Goal: Information Seeking & Learning: Find specific page/section

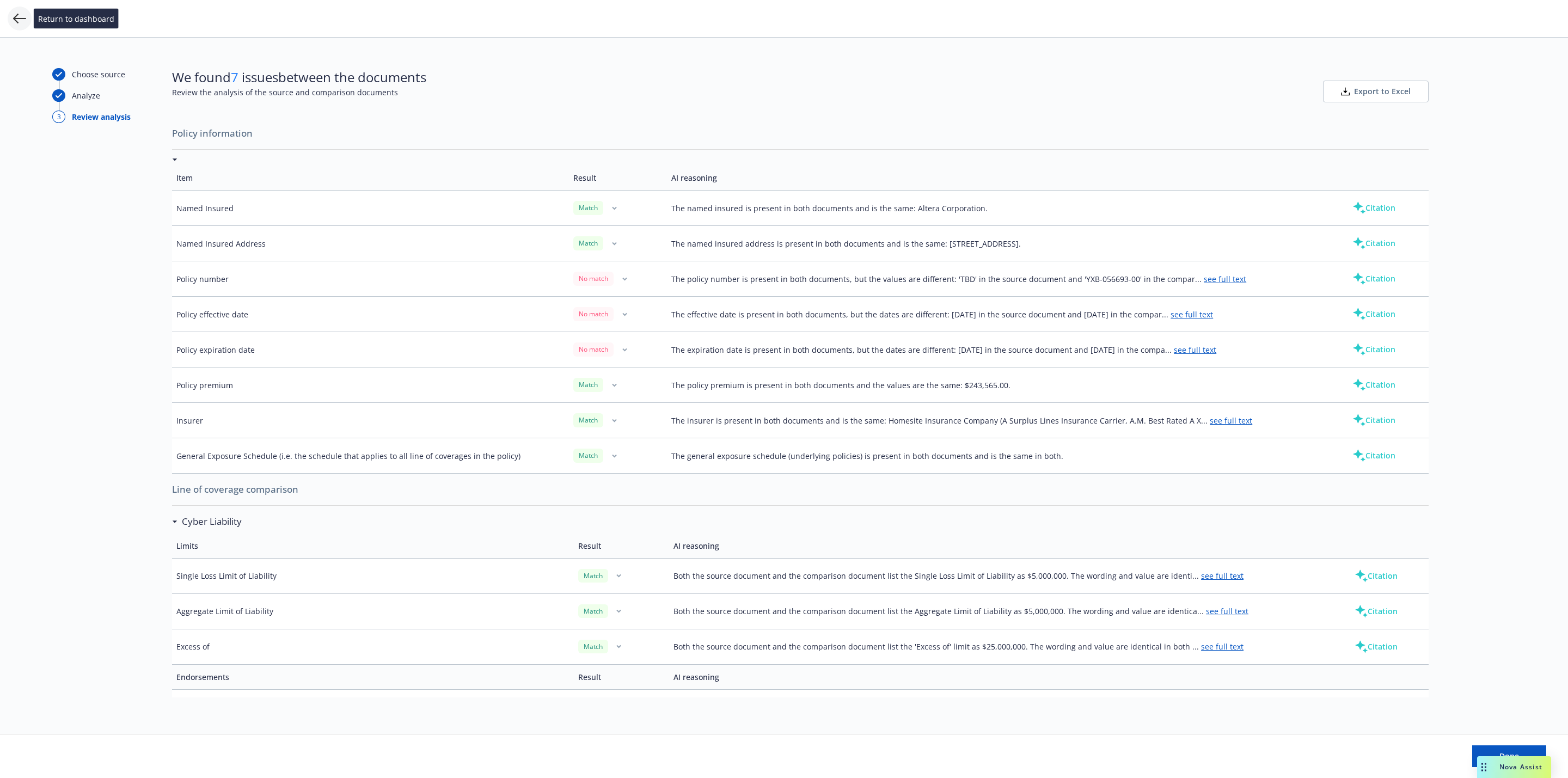
click at [23, 20] on icon at bounding box center [19, 18] width 13 height 13
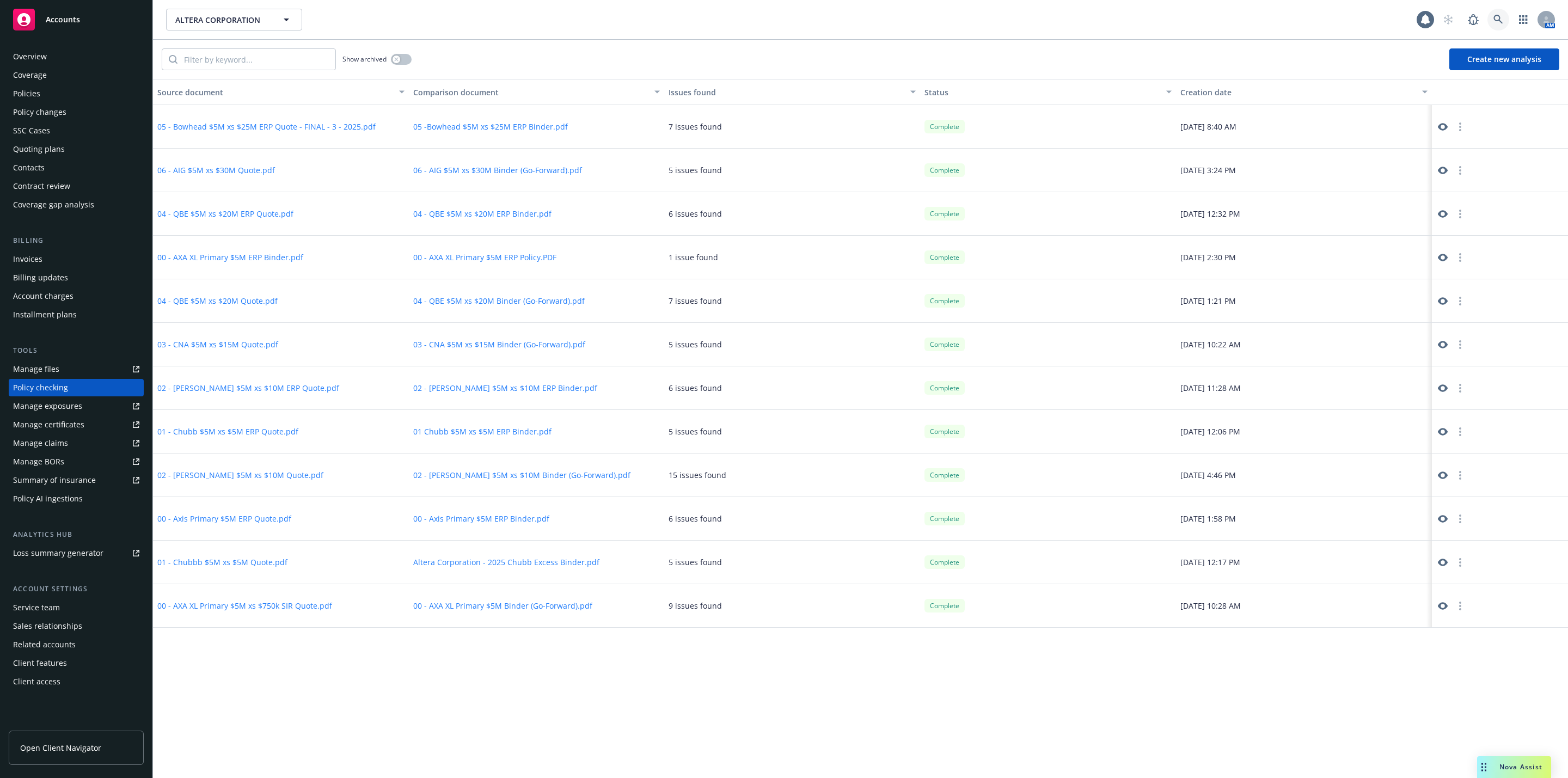
click at [1496, 24] on link at bounding box center [1499, 19] width 22 height 22
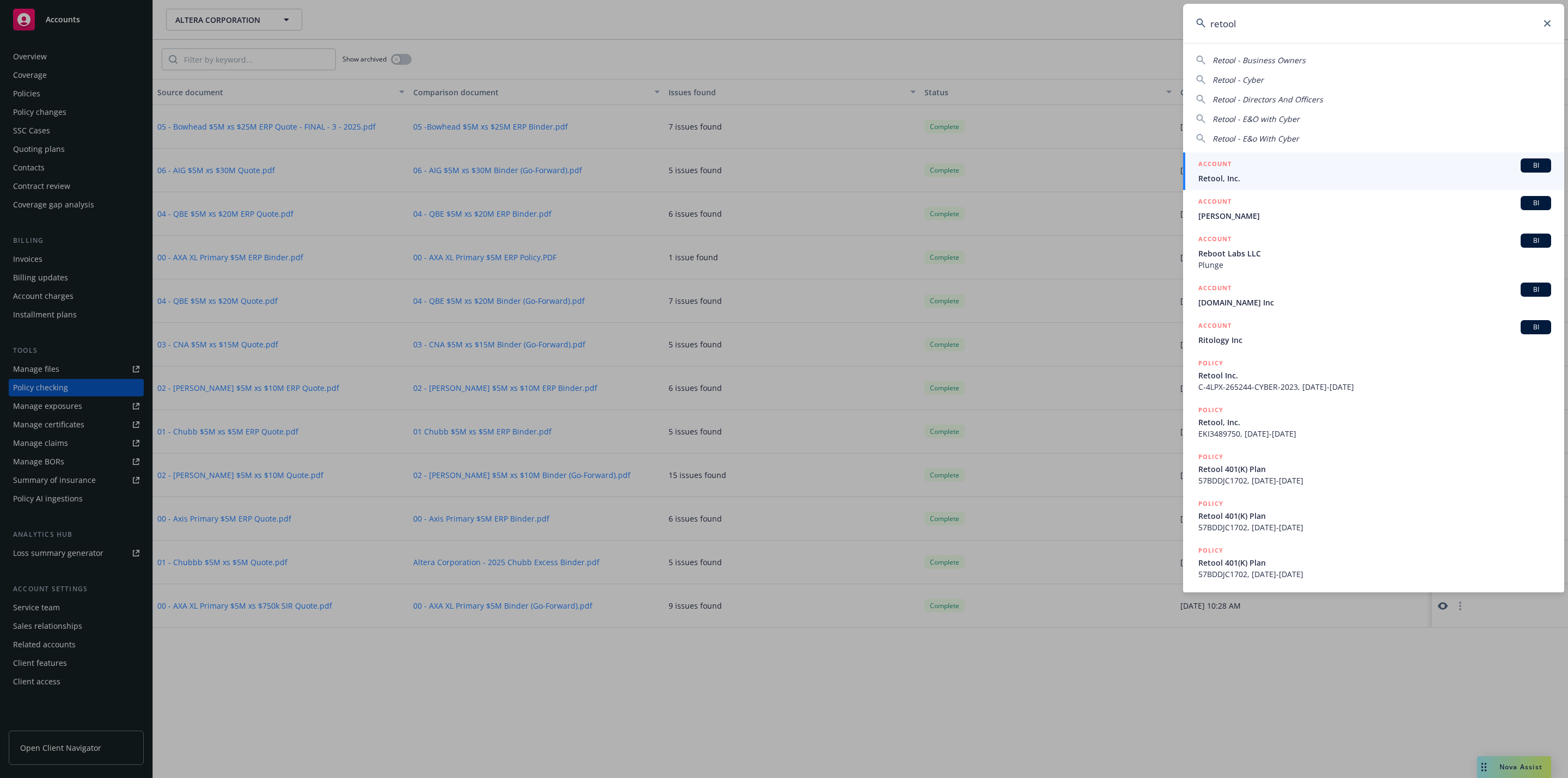
type input "retool"
click at [1253, 182] on span "Retool, Inc." at bounding box center [1375, 178] width 353 height 12
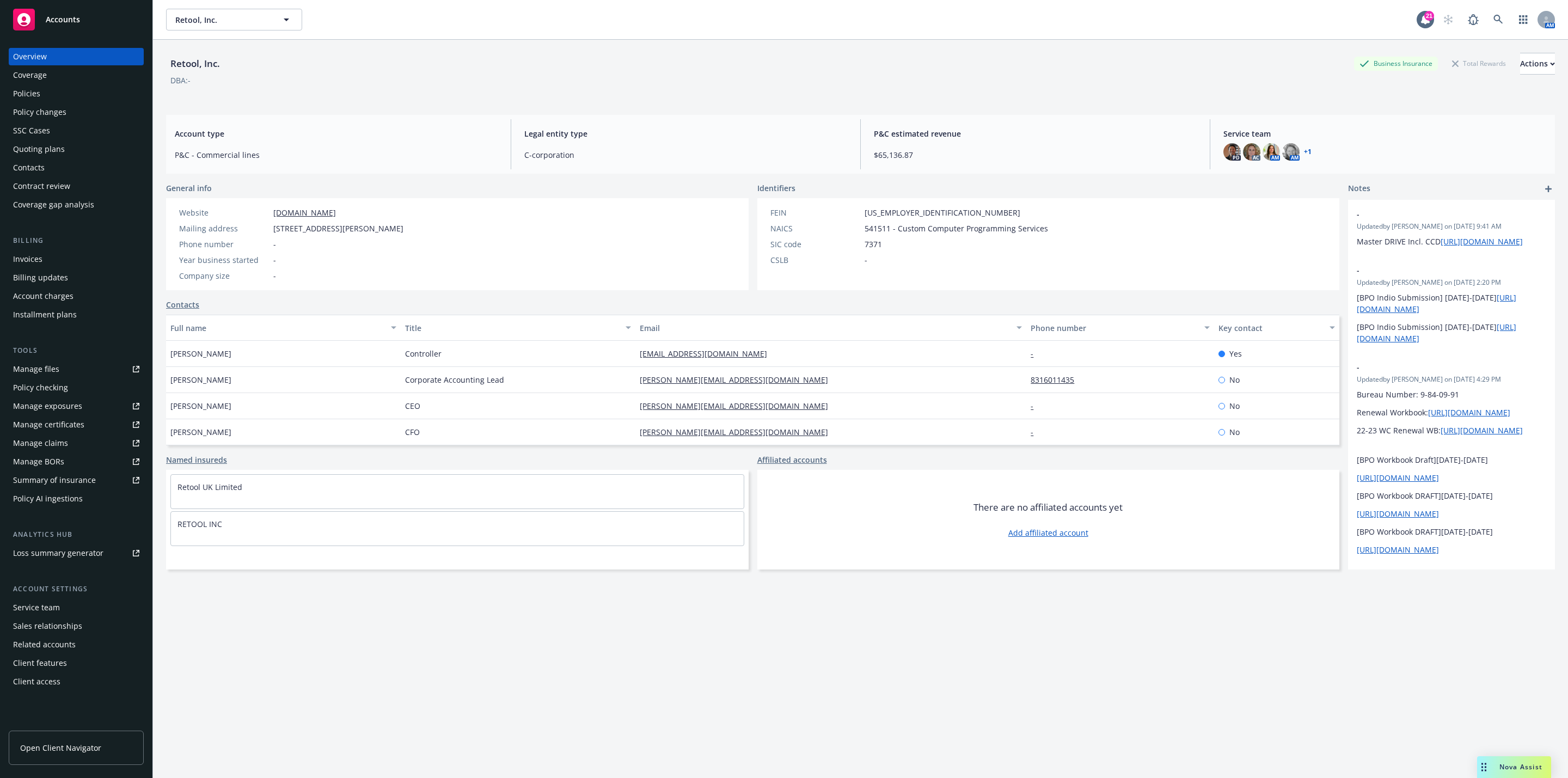
click at [41, 258] on div "Invoices" at bounding box center [27, 259] width 29 height 18
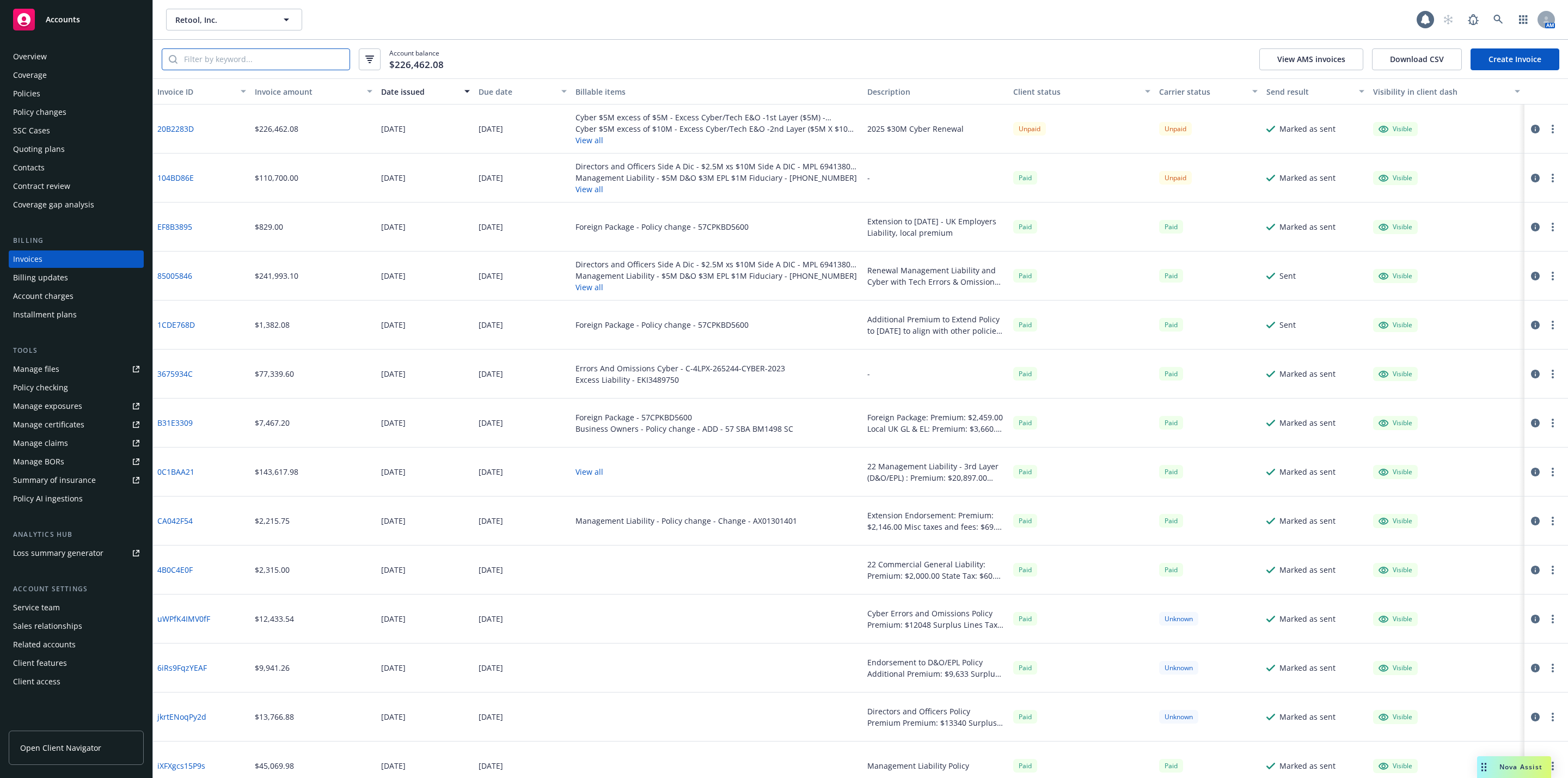
click at [265, 60] on input "search" at bounding box center [264, 59] width 172 height 21
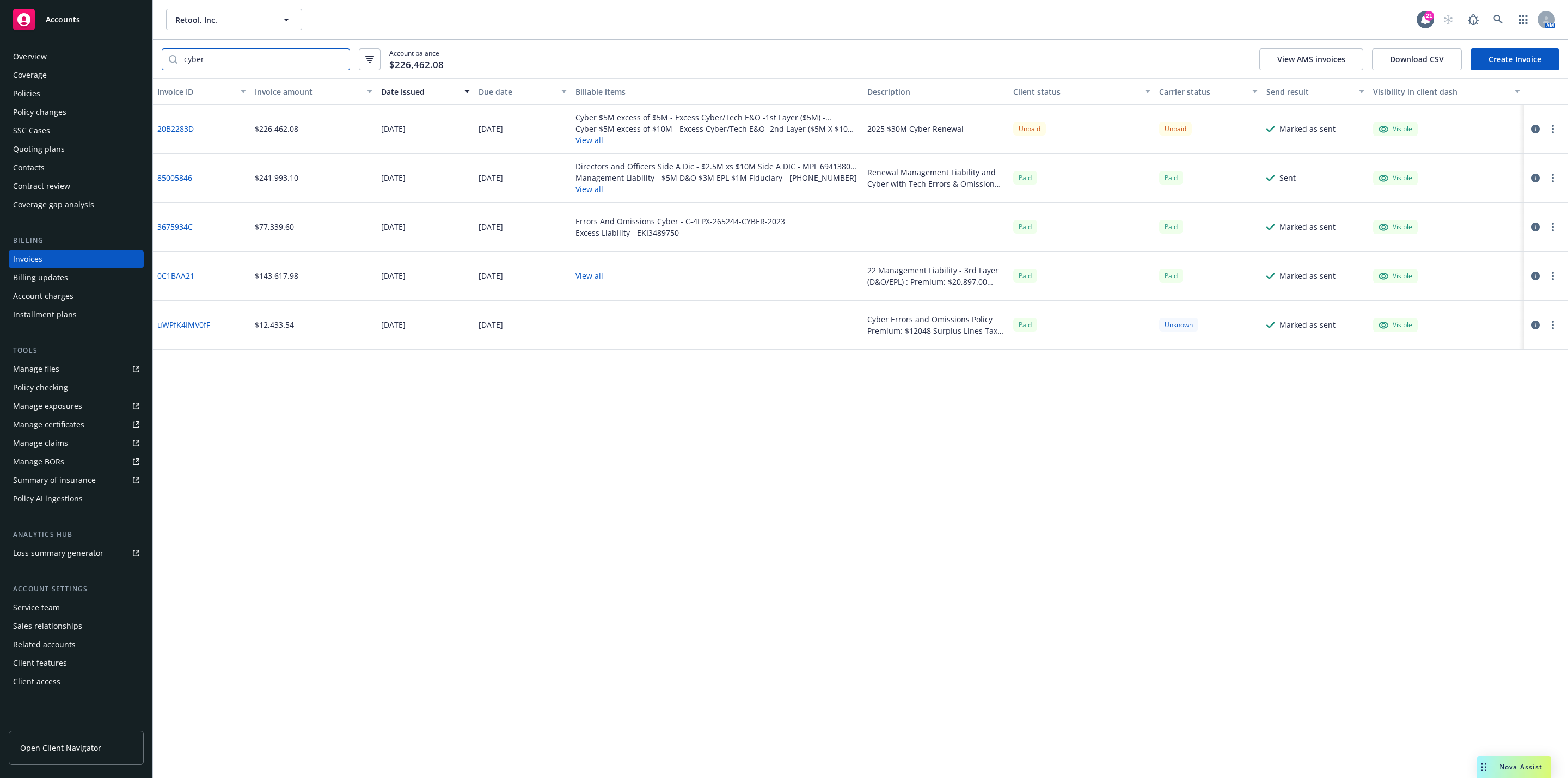
type input "cyber"
click at [592, 192] on button "View all" at bounding box center [716, 189] width 283 height 12
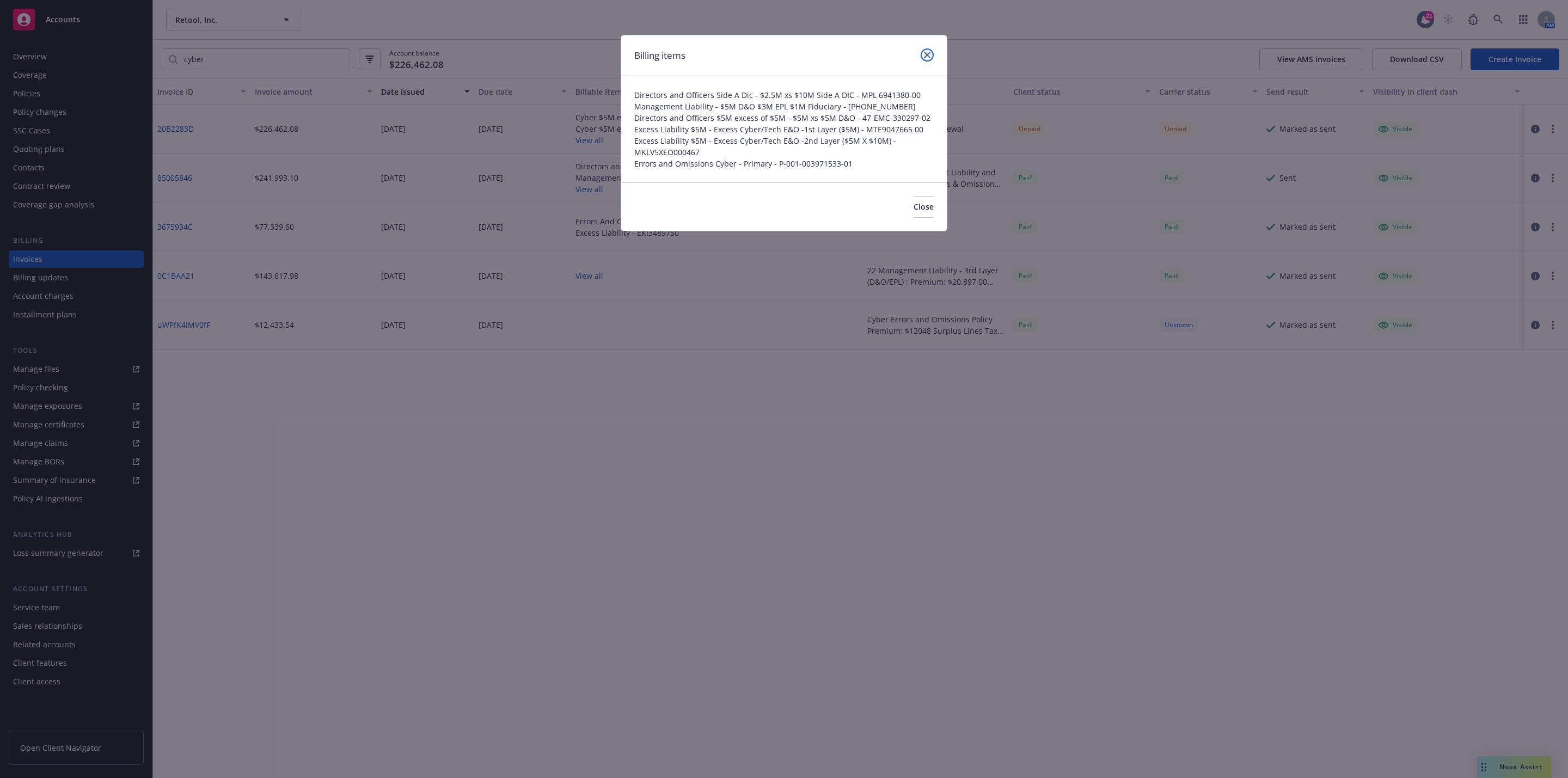
click at [928, 61] on link "close" at bounding box center [927, 55] width 13 height 13
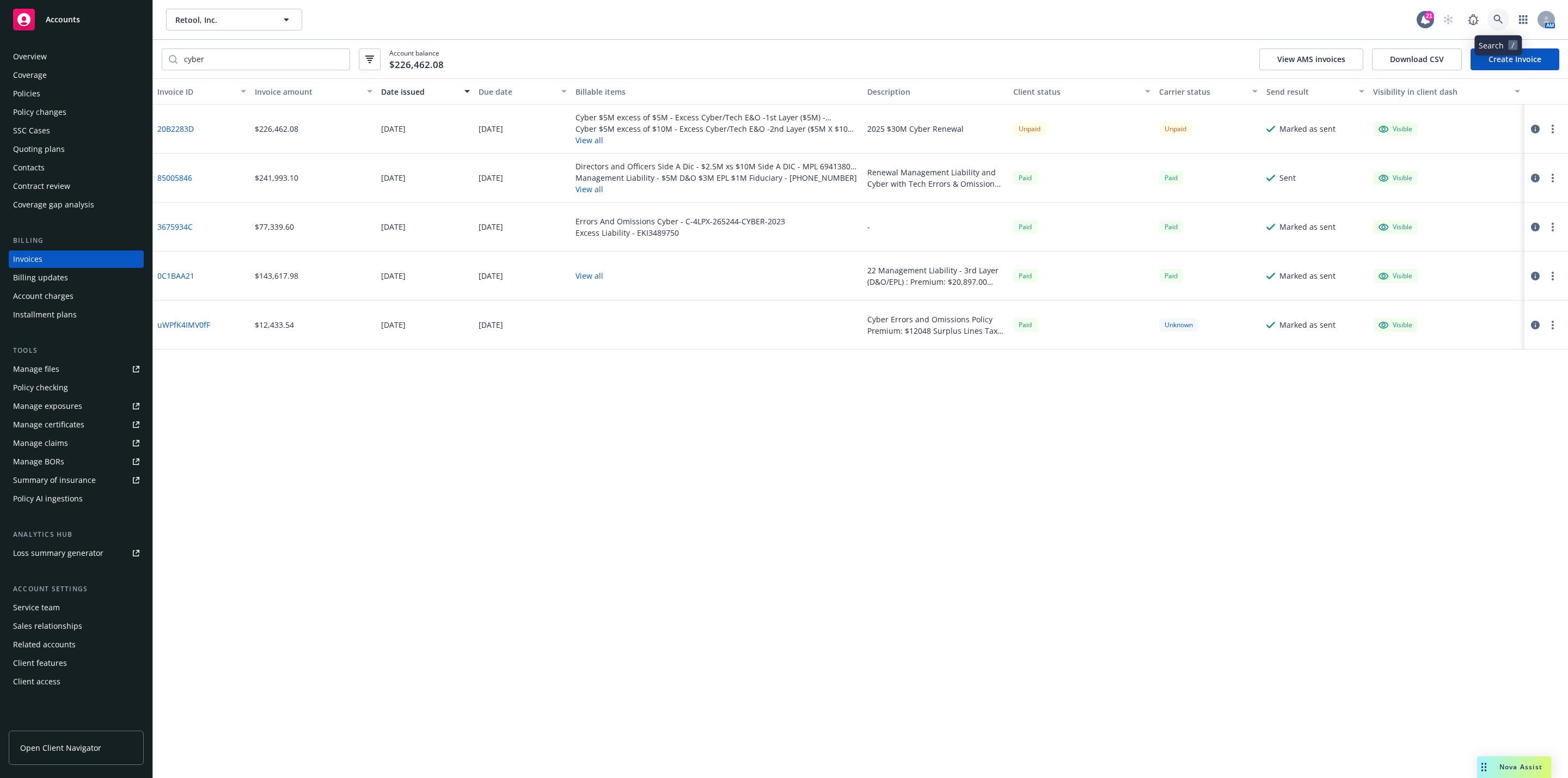
click at [1495, 22] on icon at bounding box center [1498, 19] width 10 height 10
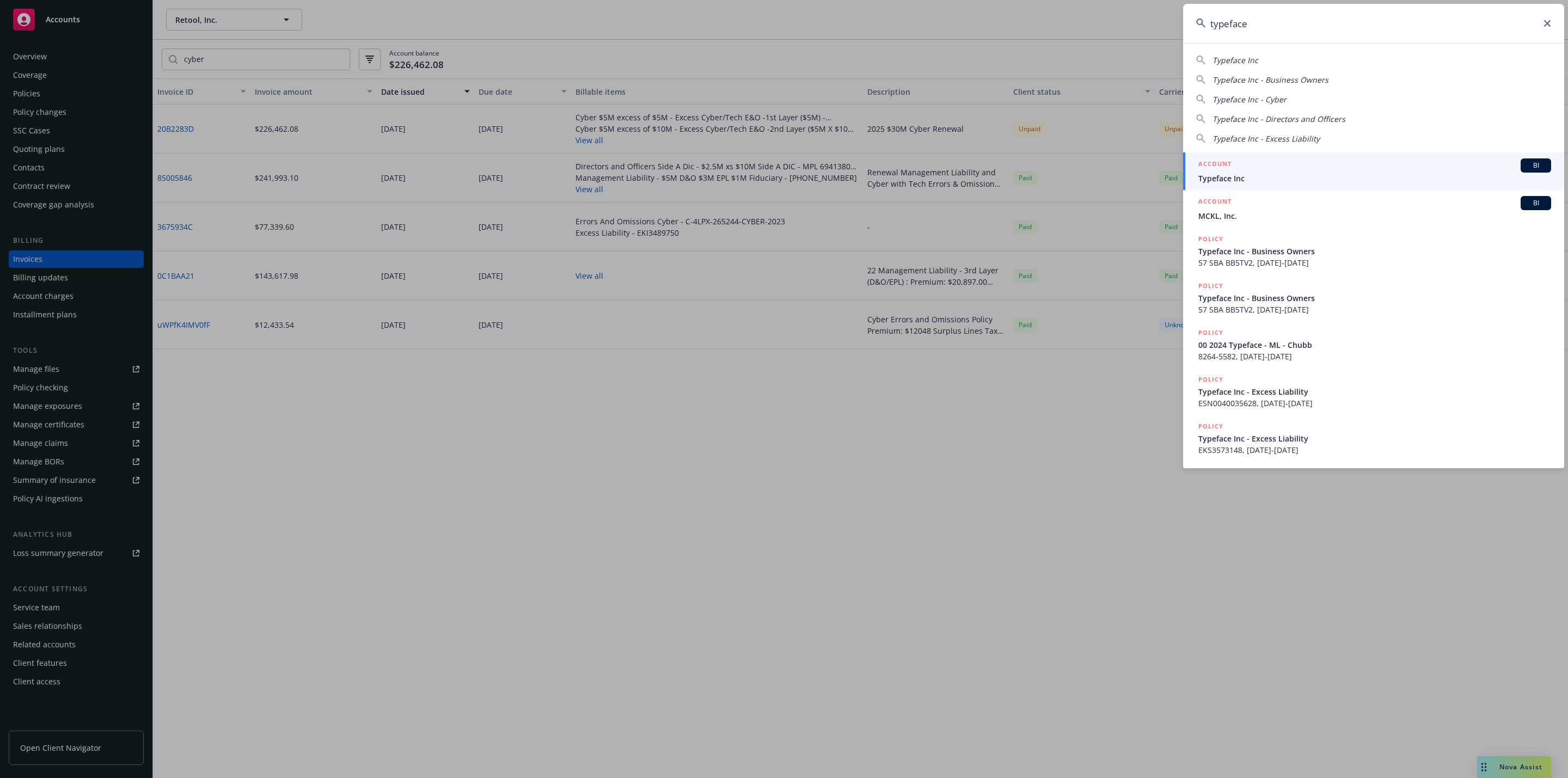
type input "typeface"
click at [1296, 177] on span "Typeface Inc" at bounding box center [1375, 178] width 353 height 12
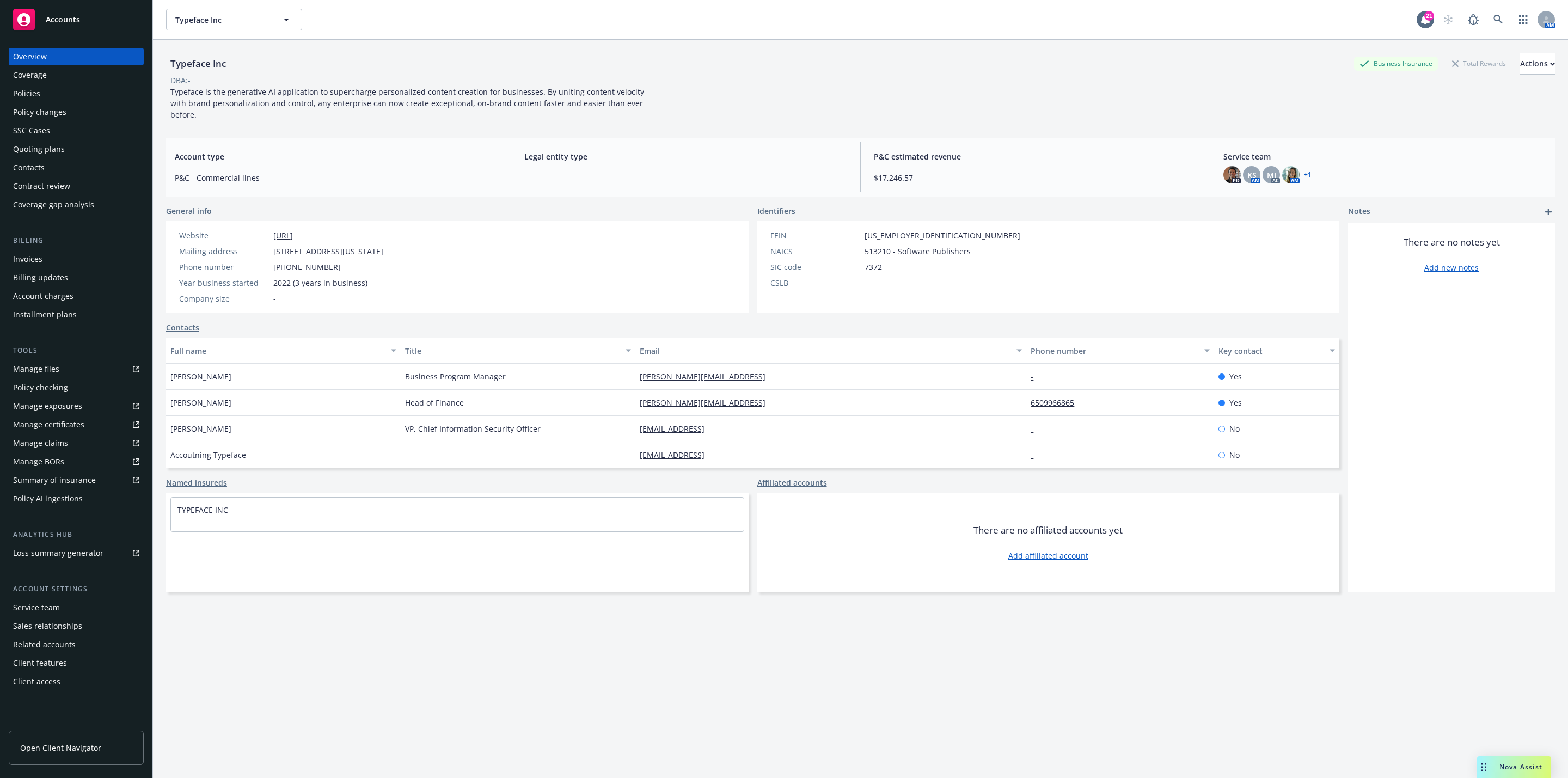
click at [23, 90] on div "Policies" at bounding box center [26, 94] width 27 height 18
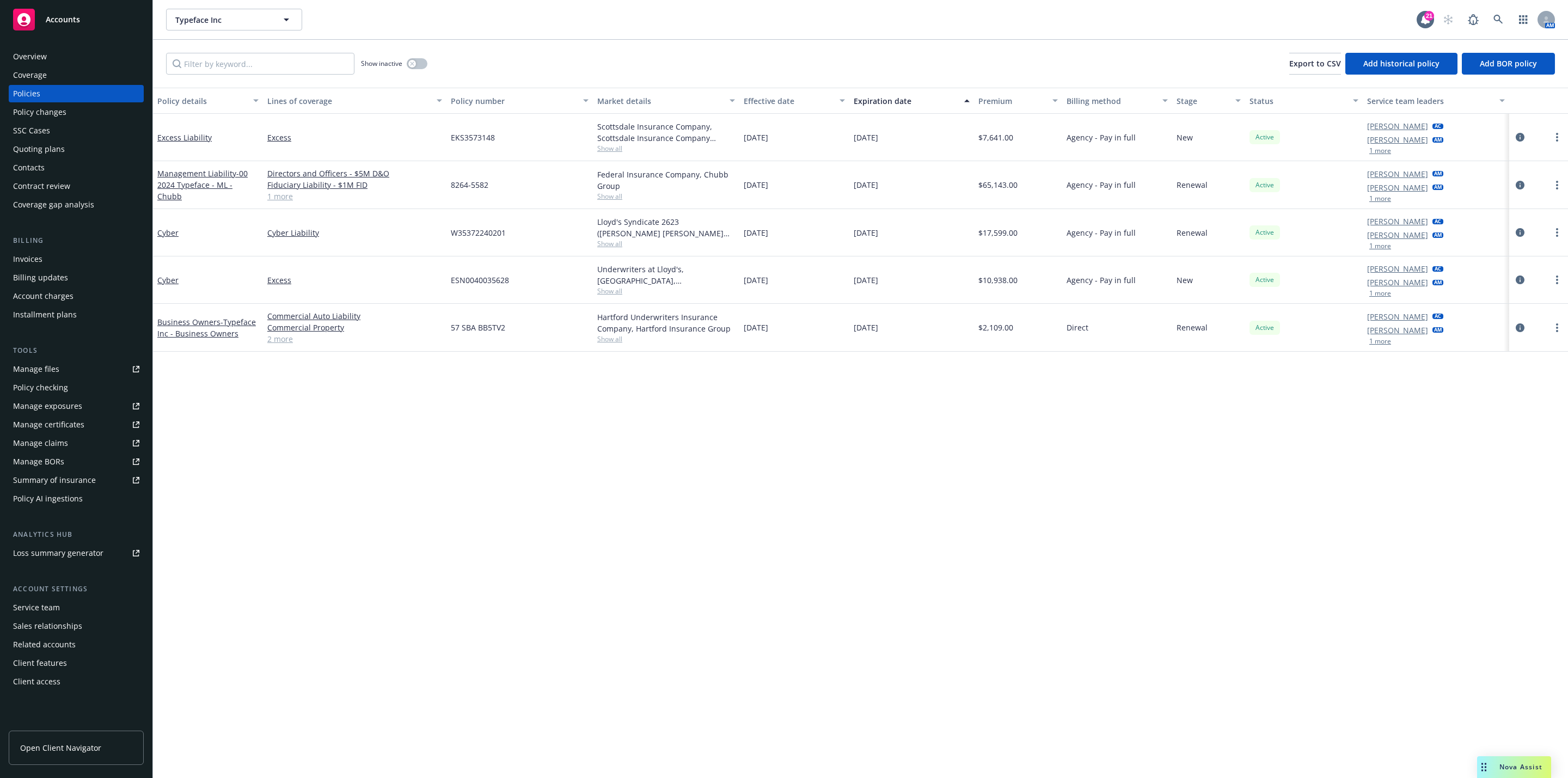
click at [170, 226] on div "Cyber" at bounding box center [208, 233] width 110 height 47
click at [461, 538] on div "Policy details Lines of coverage Policy number Market details Effective date Ex…" at bounding box center [860, 433] width 1415 height 690
click at [1502, 19] on icon at bounding box center [1498, 19] width 10 height 10
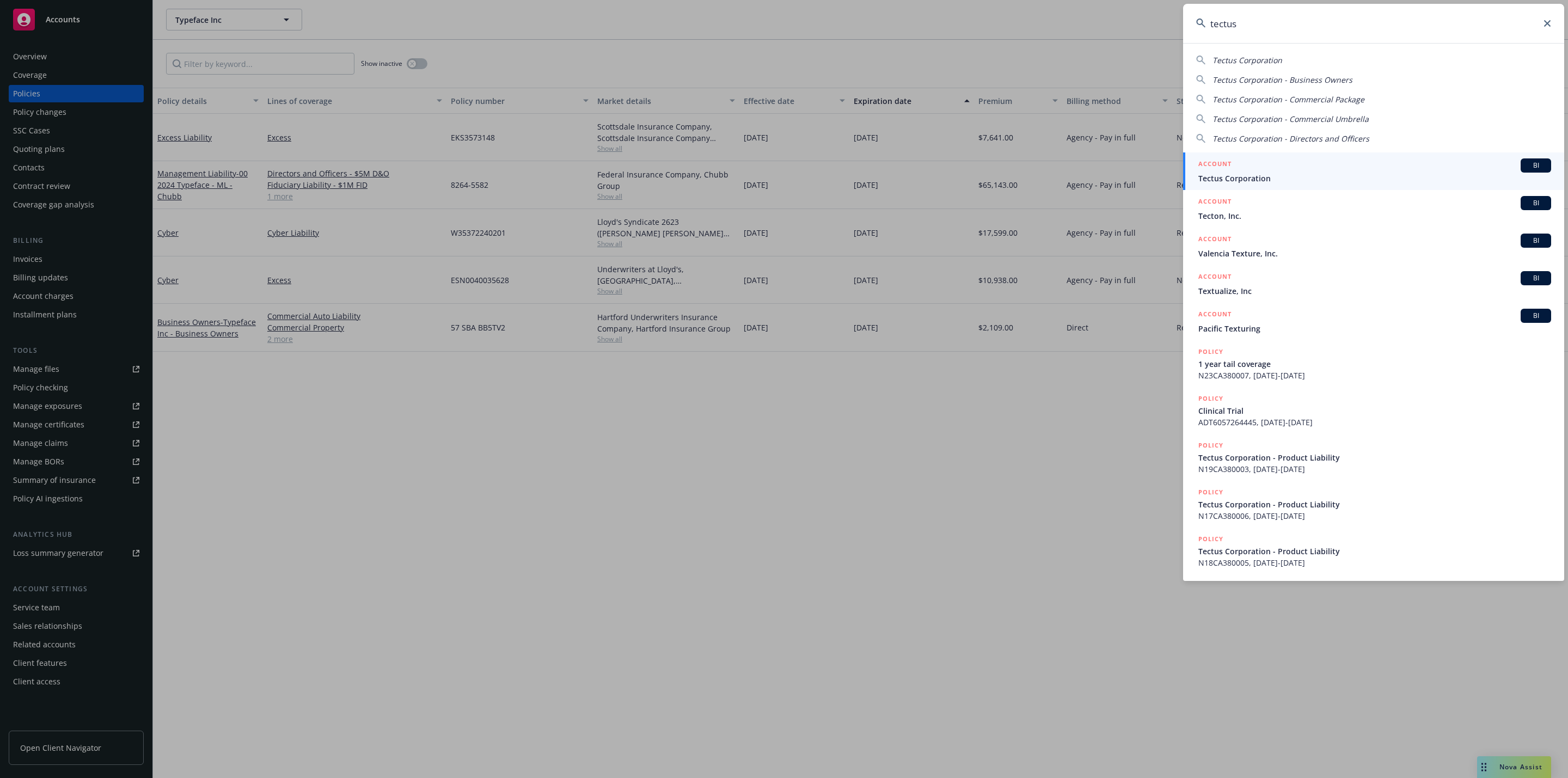
type input "tectus"
click at [1354, 172] on div "ACCOUNT BI" at bounding box center [1375, 165] width 353 height 14
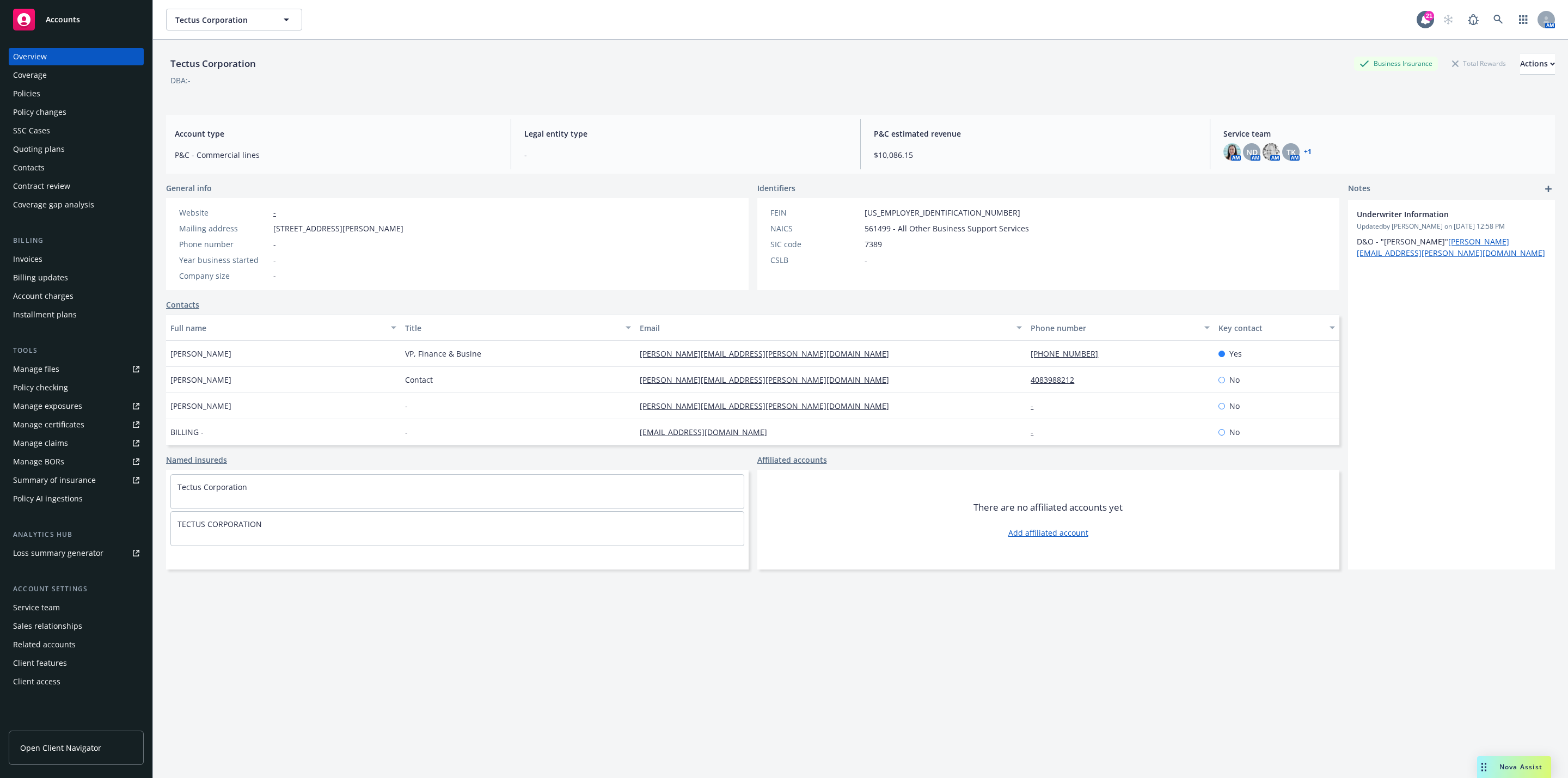
click at [61, 90] on div "Policies" at bounding box center [76, 94] width 127 height 18
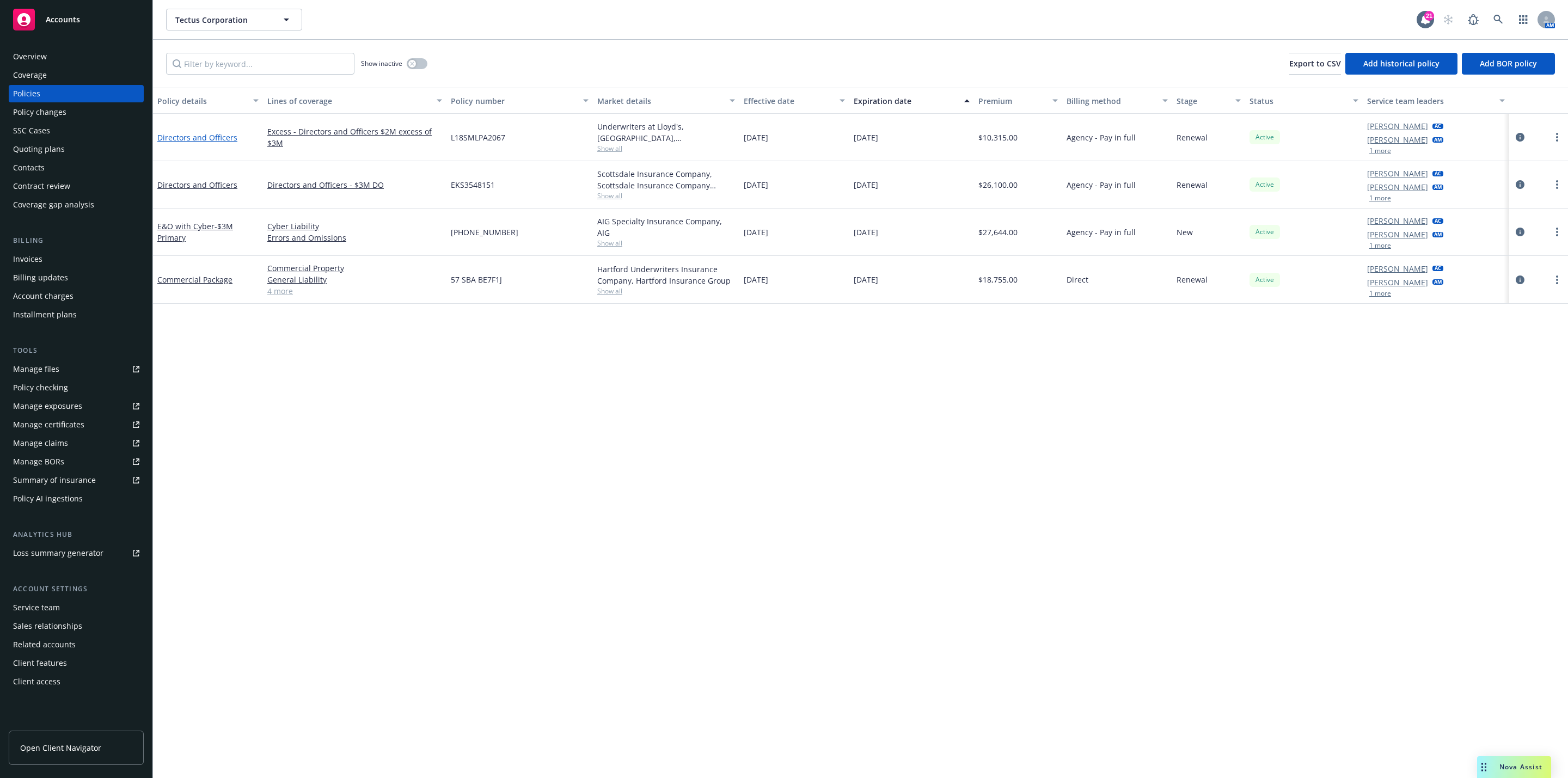
click at [200, 136] on link "Directors and Officers" at bounding box center [197, 137] width 80 height 10
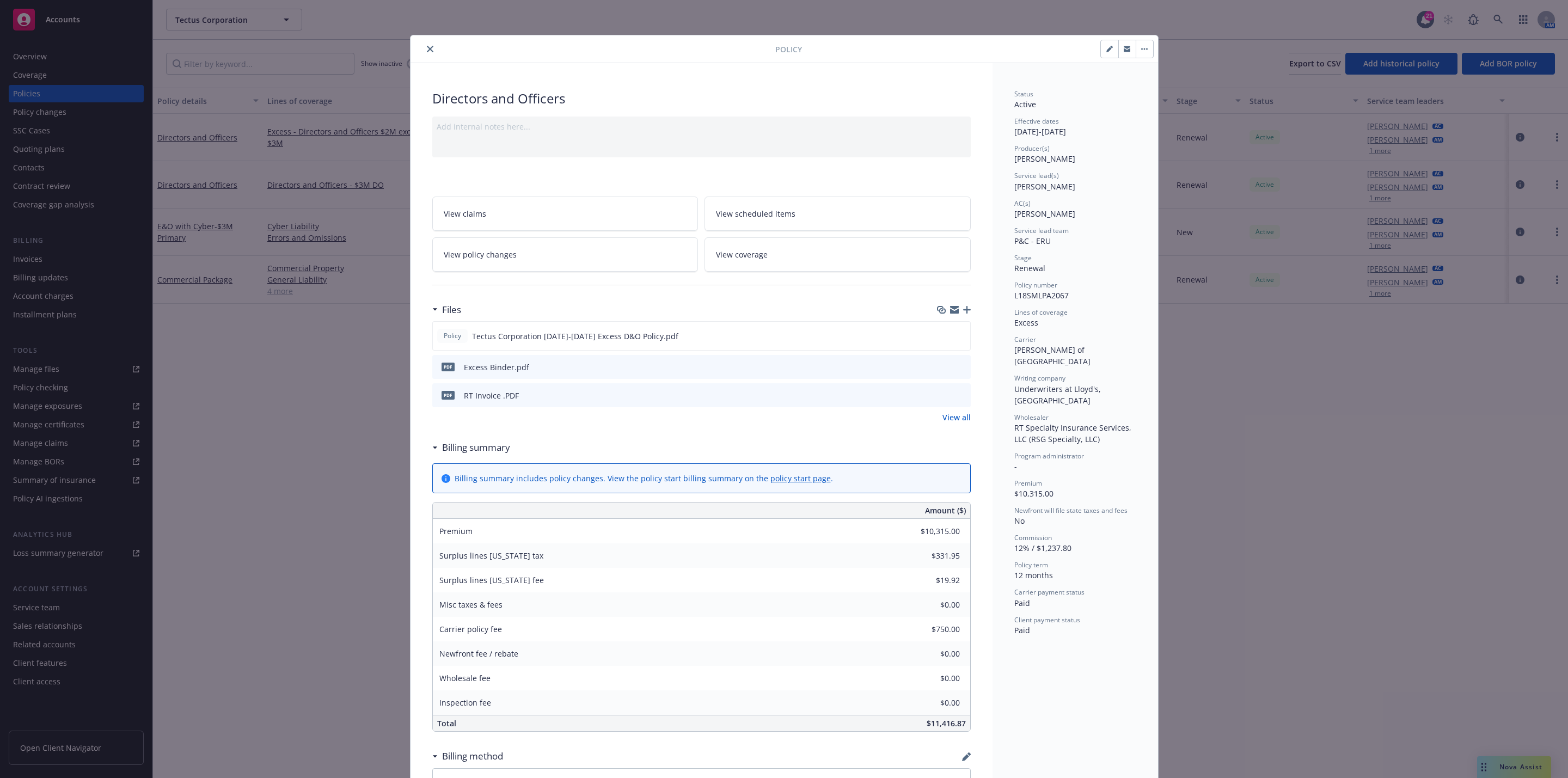
click at [268, 304] on div "Policy Directors and Officers Add internal notes here... View claims View sched…" at bounding box center [784, 389] width 1568 height 778
click at [415, 44] on div at bounding box center [595, 49] width 360 height 13
click at [417, 44] on div at bounding box center [595, 49] width 360 height 13
click at [430, 49] on button "close" at bounding box center [430, 49] width 13 height 13
